Goal: Information Seeking & Learning: Compare options

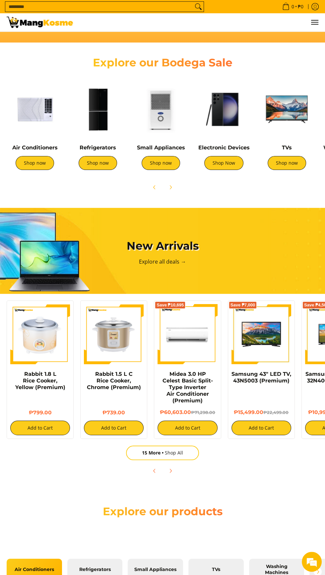
scroll to position [0, 3]
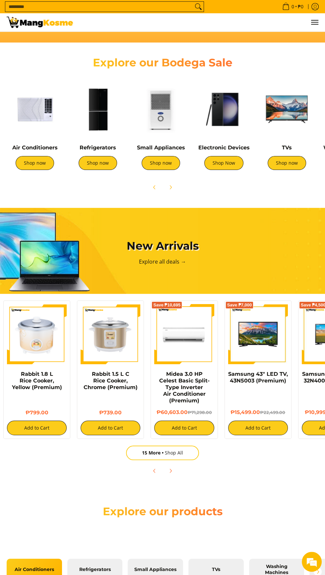
click at [25, 89] on img at bounding box center [35, 109] width 56 height 56
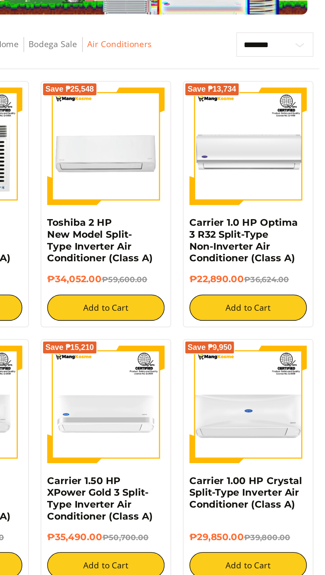
click at [297, 167] on img at bounding box center [282, 172] width 66 height 66
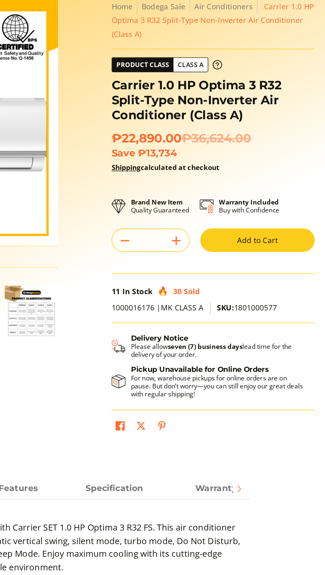
scroll to position [11, 0]
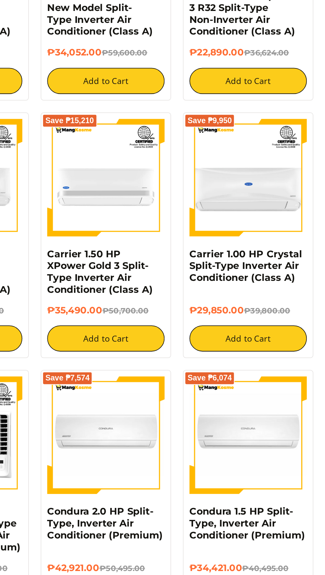
click at [265, 331] on img at bounding box center [282, 317] width 66 height 66
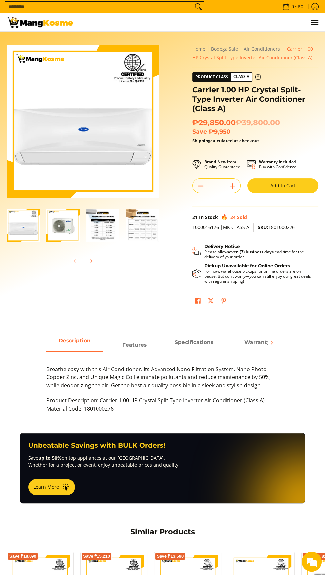
scroll to position [1, 0]
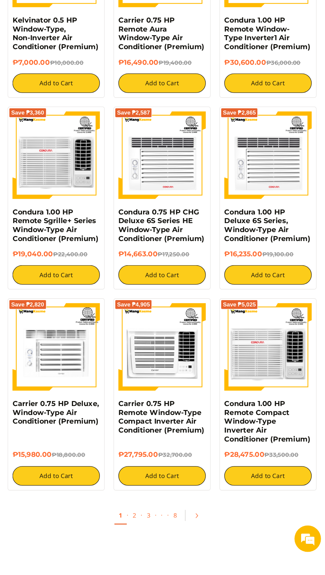
scroll to position [775, 0]
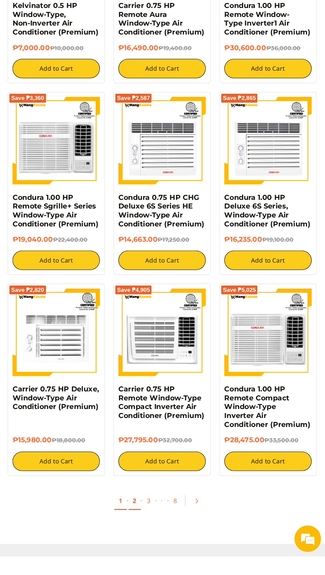
click at [182, 532] on link "2" at bounding box center [181, 534] width 9 height 14
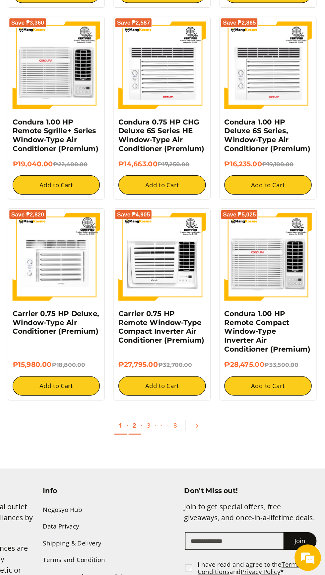
scroll to position [846, 0]
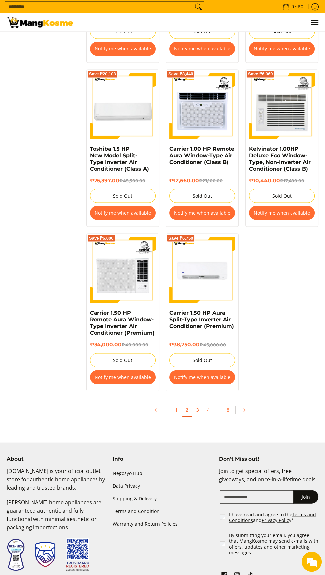
scroll to position [988, 0]
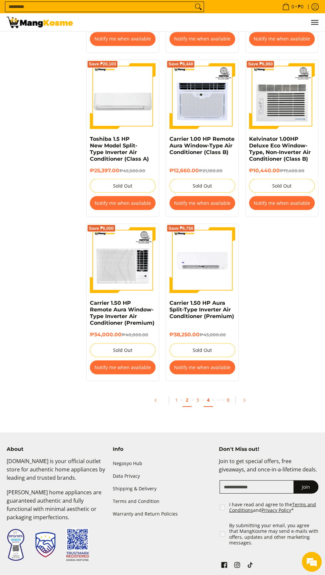
click at [206, 397] on link "4" at bounding box center [208, 400] width 9 height 14
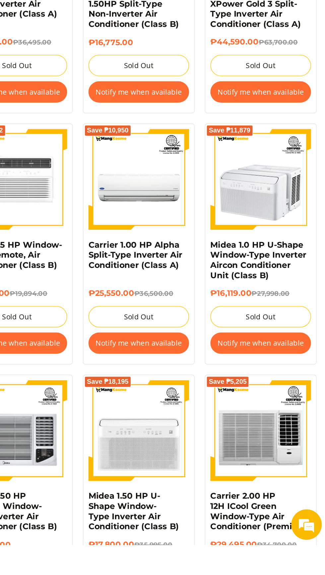
scroll to position [821, 0]
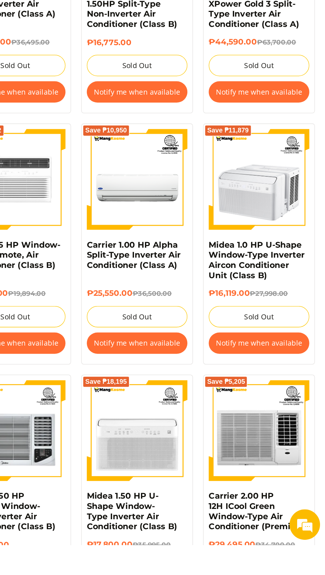
click at [193, 343] on img at bounding box center [203, 337] width 66 height 66
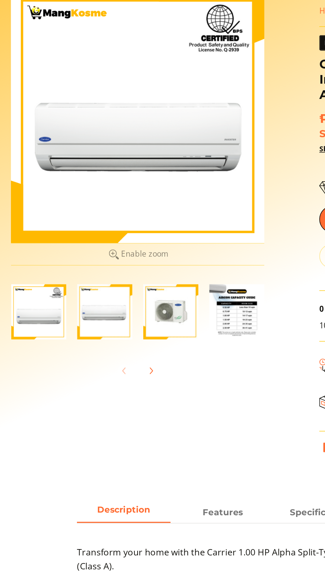
click at [17, 249] on img "Carrier 1.00 HP Alpha Split-Type Inverter Air Conditioner (Class A)-1" at bounding box center [23, 239] width 33 height 33
click at [58, 249] on img "Carrier 1.00 HP Alpha Split-Type Inverter Air Conditioner (Class A)-2" at bounding box center [62, 239] width 33 height 33
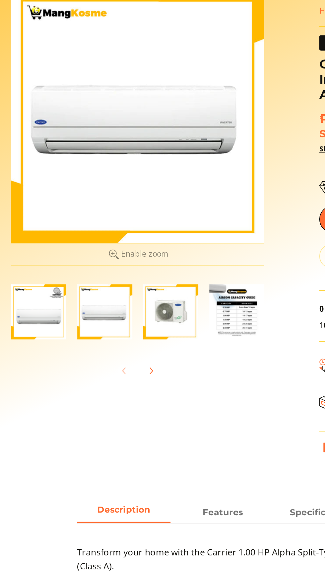
click at [102, 249] on img "Carrier 1.00 HP Alpha Split-Type Inverter Air Conditioner (Class A)-3" at bounding box center [102, 239] width 33 height 33
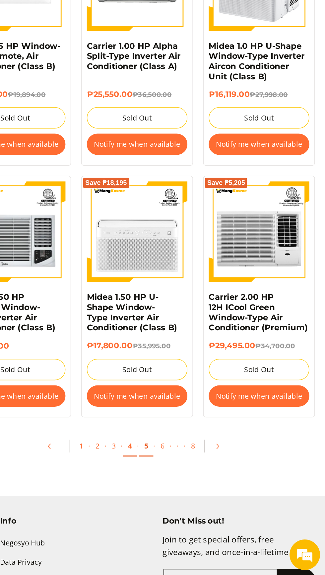
click at [208, 489] on link "5" at bounding box center [208, 491] width 9 height 14
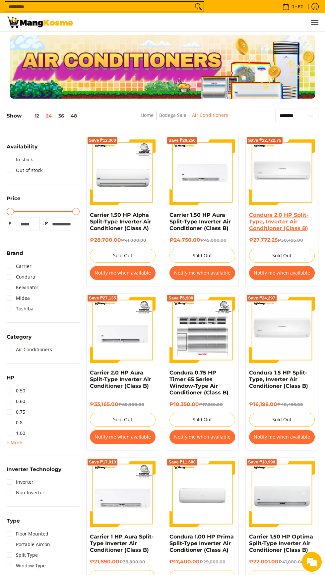
click at [306, 228] on link "Condura 2.0 HP Split-Type, Inverter Air Conditioner (Class B)" at bounding box center [278, 222] width 59 height 20
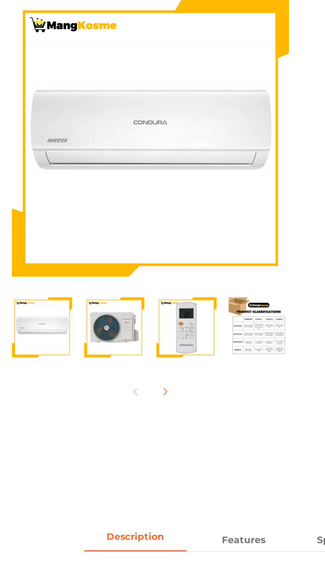
scroll to position [2, 0]
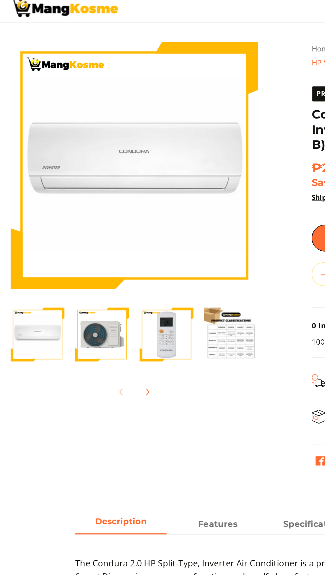
click at [19, 222] on img "condura-split-type-inverter-air-conditioner-class-b-full-view-mang-kosme" at bounding box center [23, 223] width 33 height 33
click at [59, 234] on img "Condura 2.0 HP Split-Type, Inverter Air Conditioner (Class B)-2" at bounding box center [62, 223] width 33 height 33
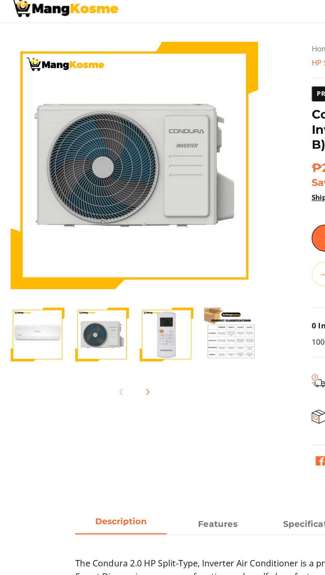
click at [88, 228] on img "Condura 2.0 HP Split-Type, Inverter Air Conditioner (Class B)-3" at bounding box center [102, 223] width 33 height 33
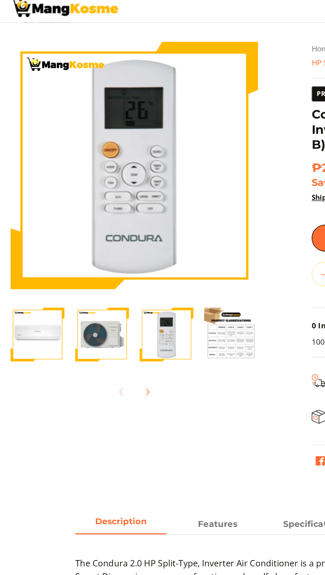
scroll to position [0, 0]
click at [17, 234] on img "condura-split-type-inverter-air-conditioner-class-b-full-view-mang-kosme" at bounding box center [23, 223] width 33 height 33
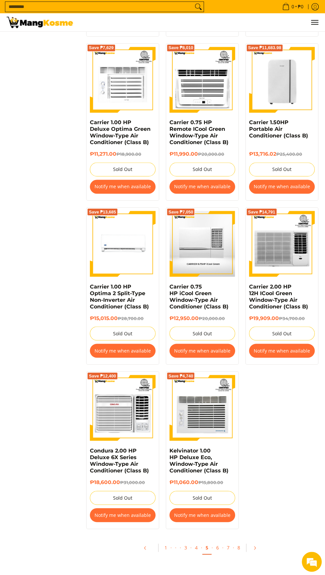
scroll to position [1031, 0]
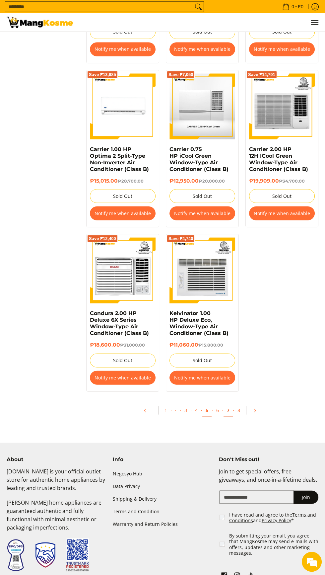
click at [228, 411] on link "7" at bounding box center [228, 411] width 9 height 14
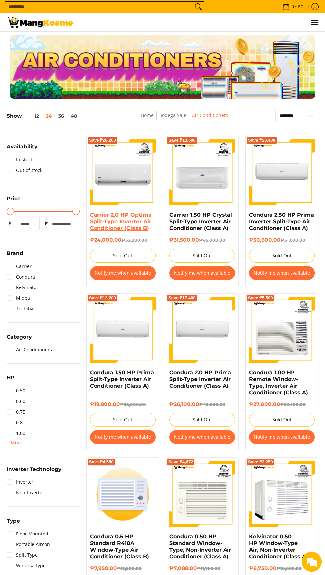
click at [103, 226] on link "Carrier 2.0 HP Optima Split-Type Inverter Air Conditioner (Class B)" at bounding box center [121, 222] width 62 height 20
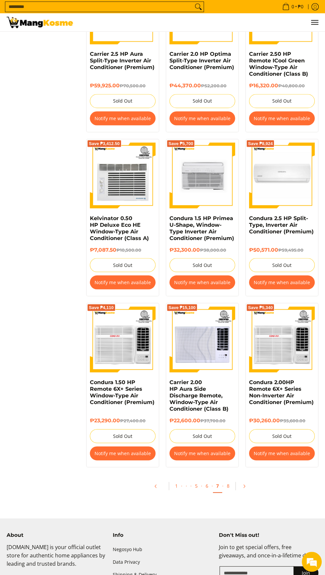
scroll to position [976, 0]
